Goal: Transaction & Acquisition: Purchase product/service

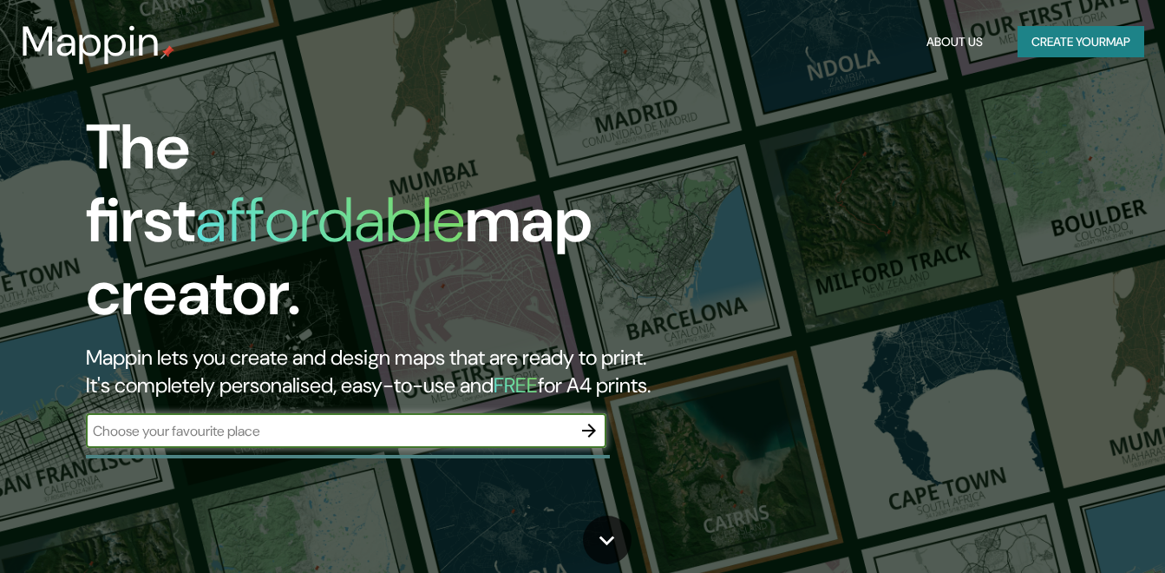
click at [308, 421] on input "text" at bounding box center [329, 431] width 486 height 20
type input "t"
type input "TINGANA"
click at [583, 420] on icon "button" at bounding box center [589, 430] width 21 height 21
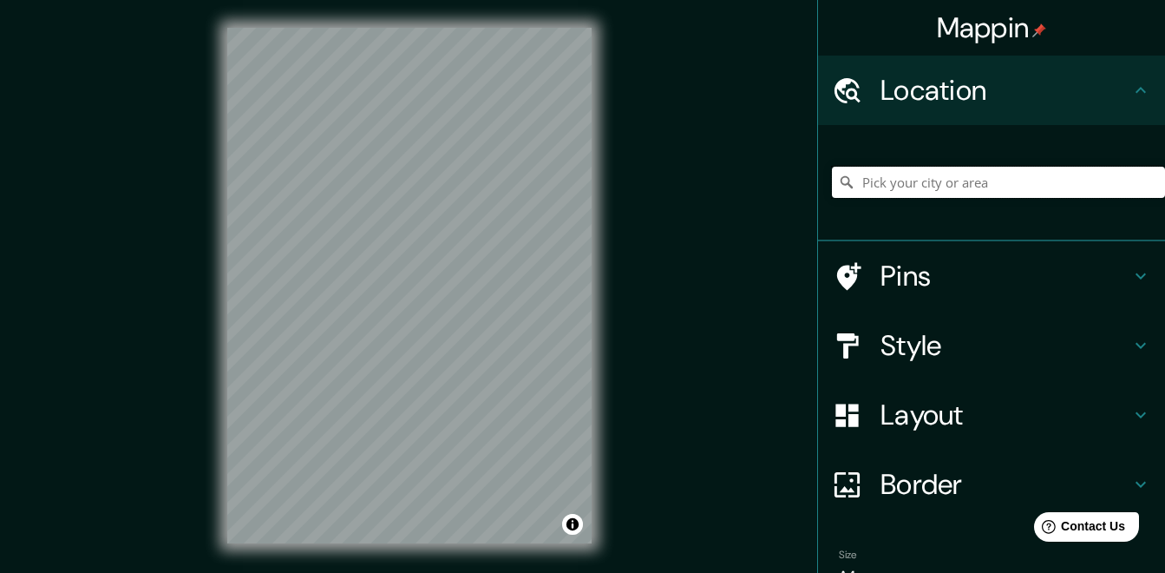
click at [950, 197] on input "Pick your city or area" at bounding box center [998, 182] width 333 height 31
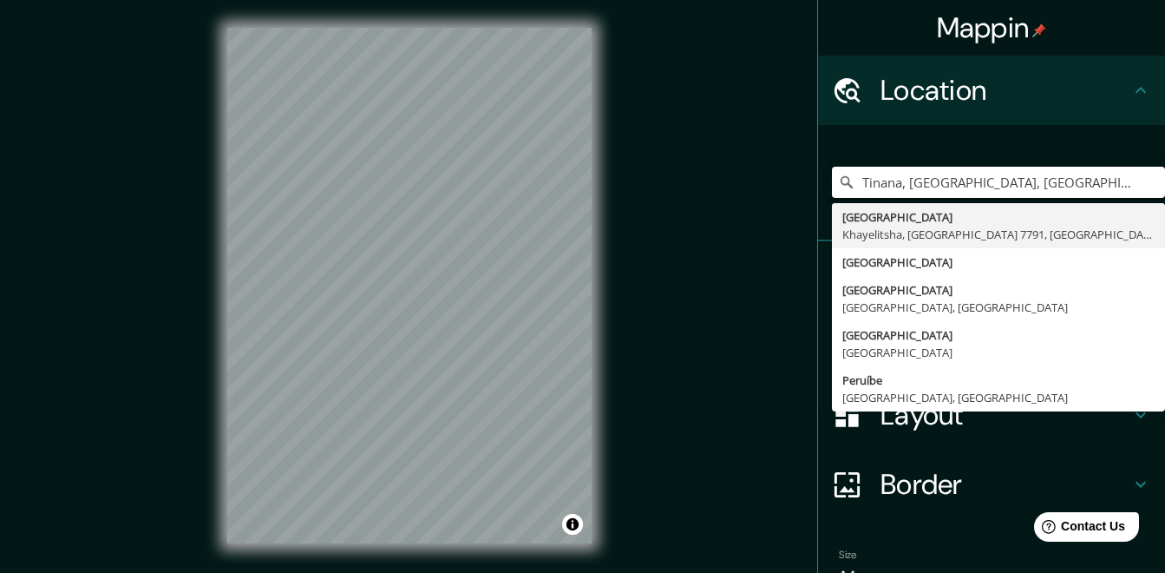
type input "Tinana, [GEOGRAPHIC_DATA], [GEOGRAPHIC_DATA]"
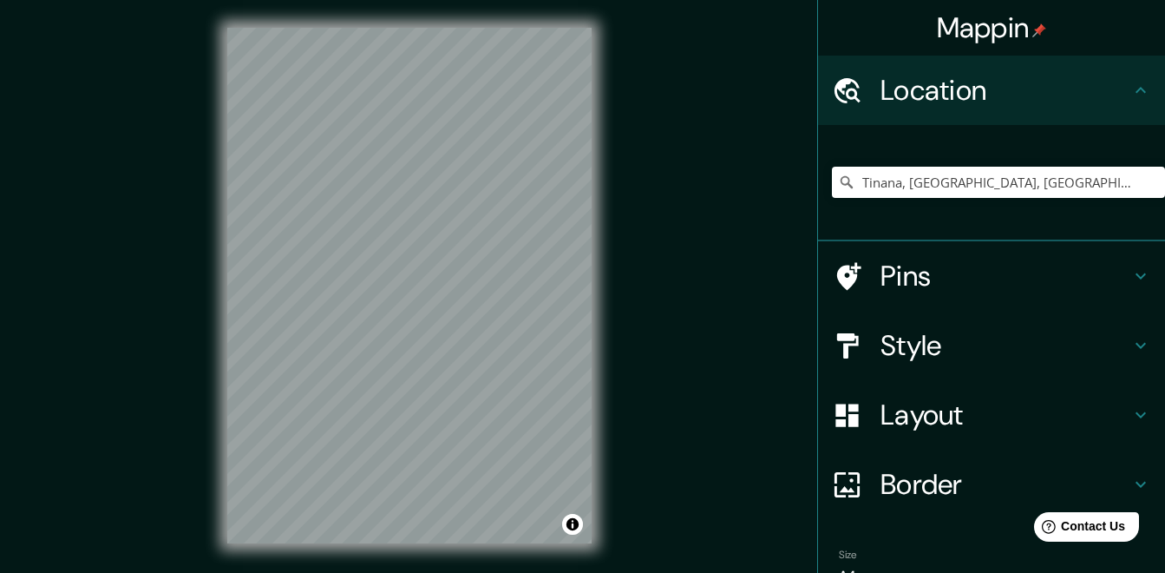
click at [678, 332] on div "Mappin Location [GEOGRAPHIC_DATA], [GEOGRAPHIC_DATA], [STREET_ADDRESS], [GEOGRA…" at bounding box center [582, 299] width 1165 height 599
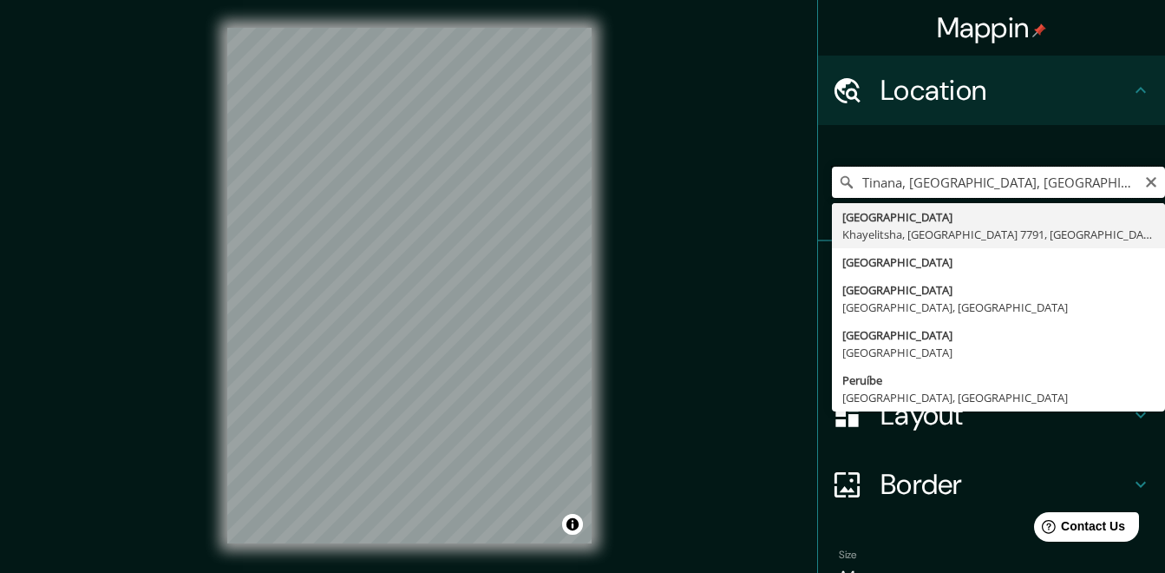
click at [1087, 181] on input "Tinana, [GEOGRAPHIC_DATA], [GEOGRAPHIC_DATA]" at bounding box center [998, 182] width 333 height 31
drag, startPoint x: 1143, startPoint y: 173, endPoint x: 1102, endPoint y: 181, distance: 42.4
click at [1144, 174] on button "Clear" at bounding box center [1151, 181] width 14 height 16
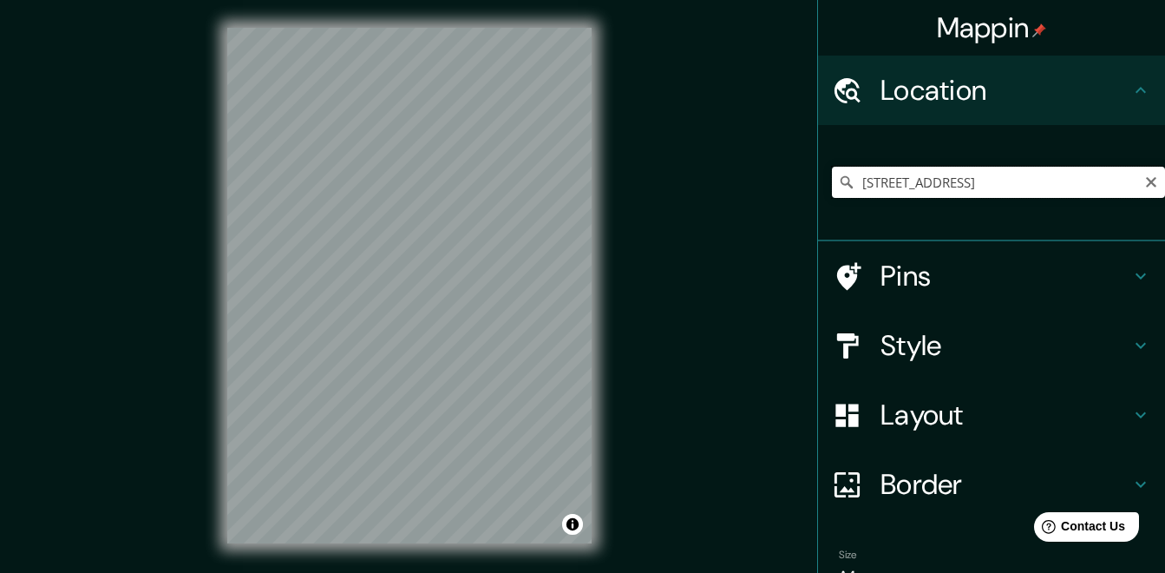
click at [1151, 182] on input "[STREET_ADDRESS]" at bounding box center [998, 182] width 333 height 31
type input "[STREET_ADDRESS]"
click at [1146, 183] on icon "Clear" at bounding box center [1151, 182] width 10 height 10
type input "M"
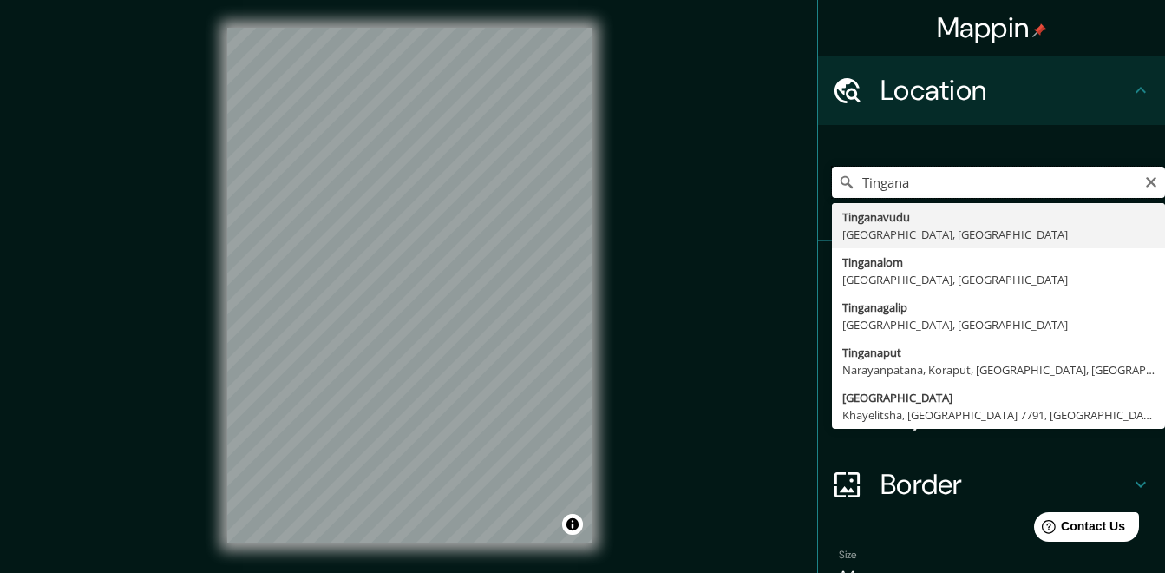
type input "Tingana"
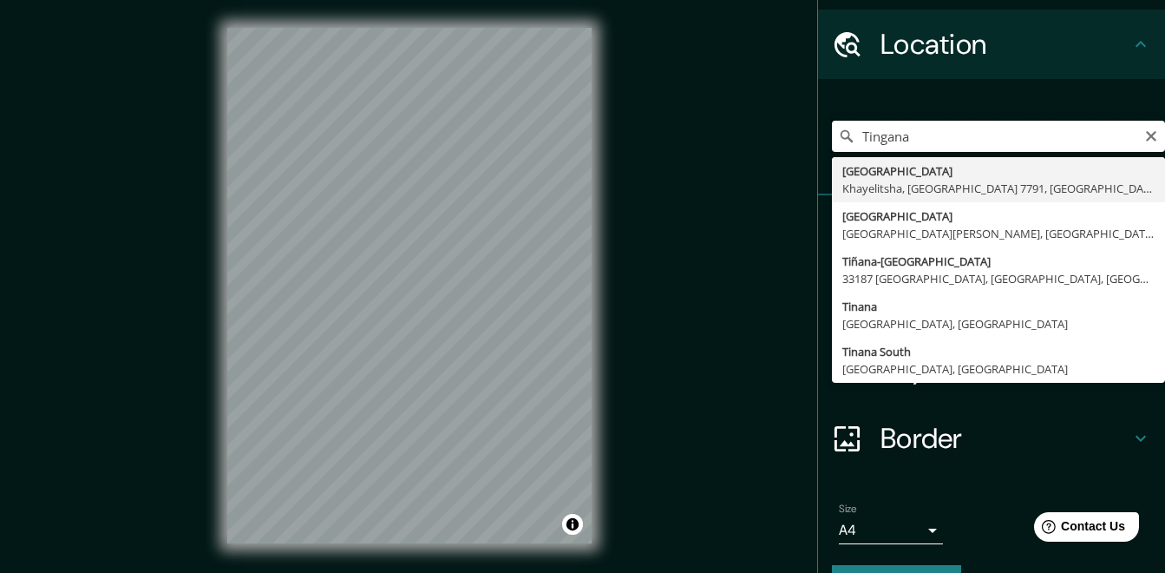
scroll to position [91, 0]
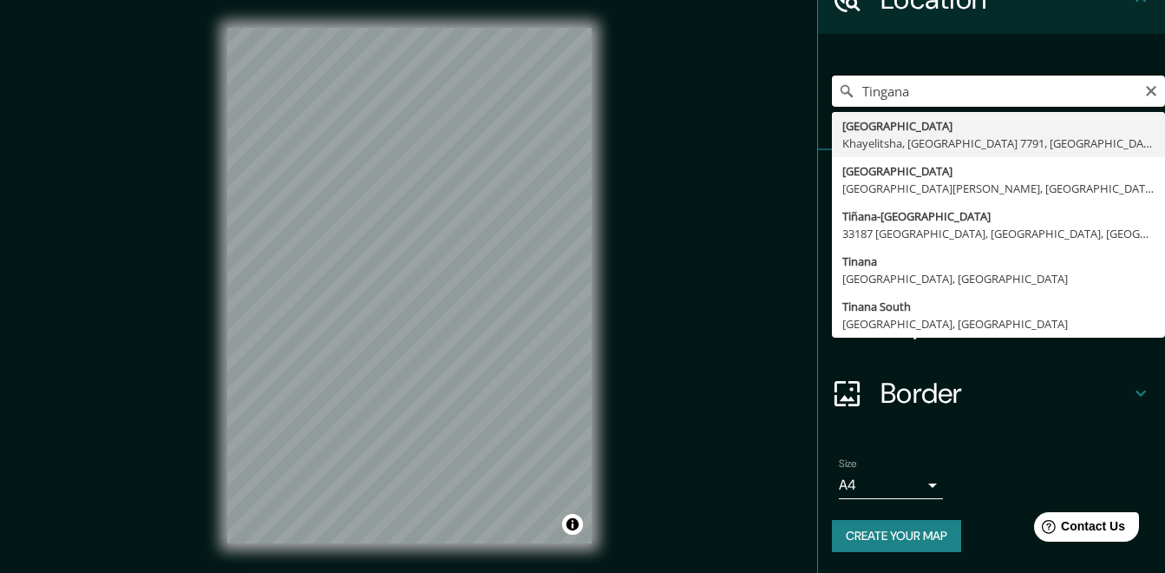
drag, startPoint x: 930, startPoint y: 97, endPoint x: 834, endPoint y: 86, distance: 96.9
click at [834, 86] on div "[GEOGRAPHIC_DATA], [GEOGRAPHIC_DATA] 7791, [GEOGRAPHIC_DATA] [GEOGRAPHIC_DATA] …" at bounding box center [998, 90] width 333 height 31
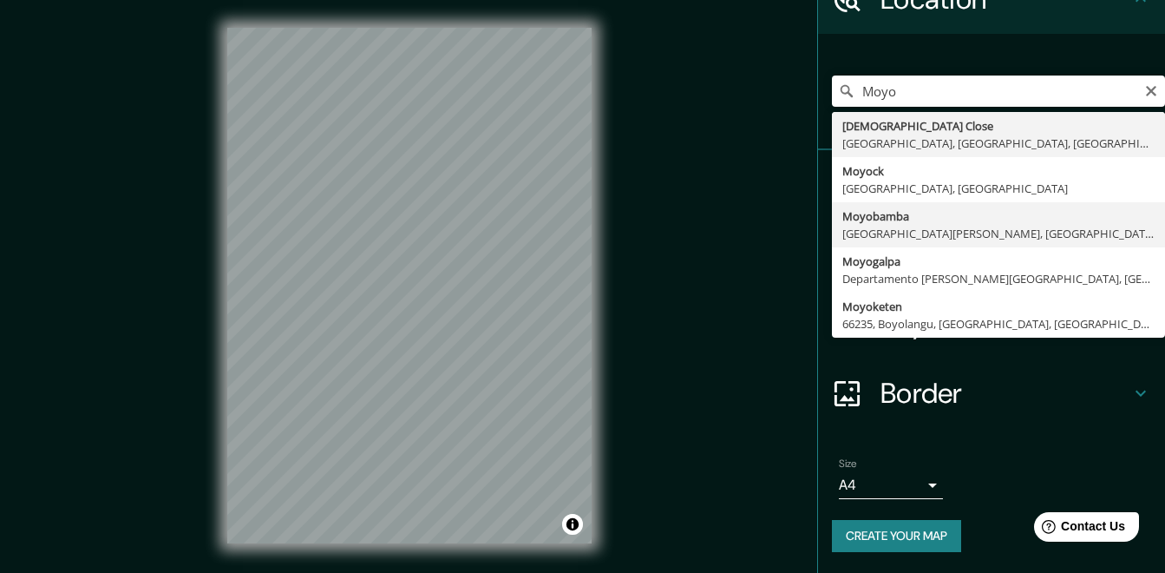
type input "Moyobamba, [GEOGRAPHIC_DATA][PERSON_NAME], [GEOGRAPHIC_DATA]"
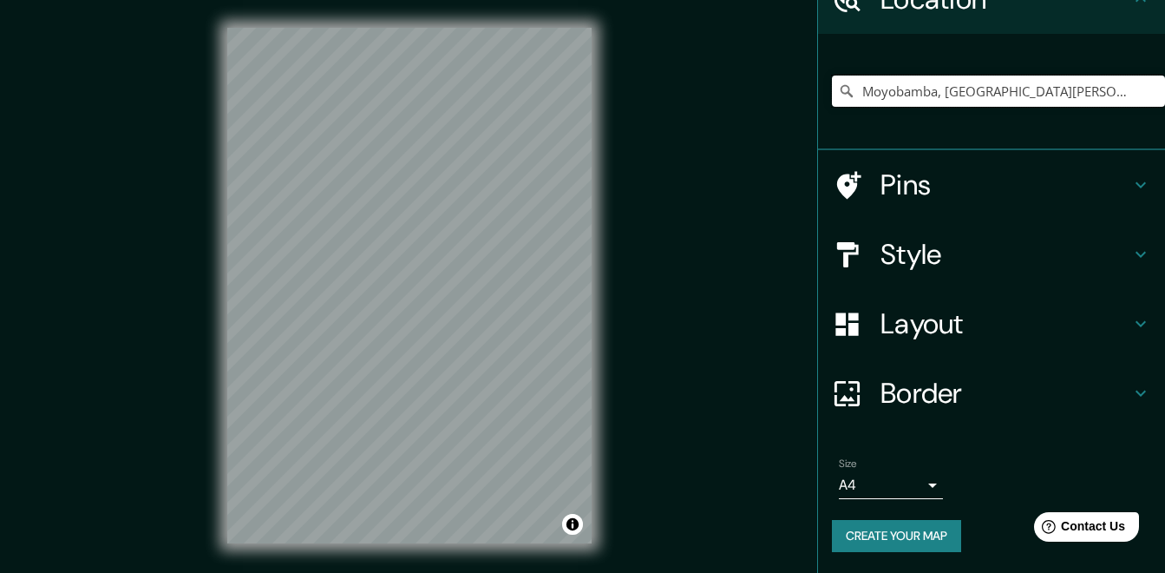
scroll to position [0, 0]
click at [1046, 106] on input "Moyobamba, [GEOGRAPHIC_DATA][PERSON_NAME], [GEOGRAPHIC_DATA]" at bounding box center [998, 90] width 333 height 31
